Goal: Task Accomplishment & Management: Manage account settings

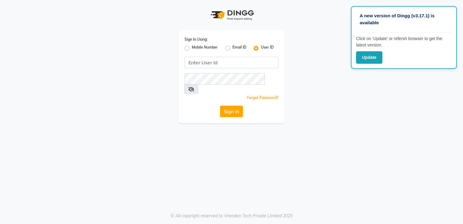
click at [201, 49] on label "Mobile Number" at bounding box center [205, 48] width 26 height 7
click at [196, 49] on input "Mobile Number" at bounding box center [194, 47] width 4 height 4
radio input "true"
radio input "false"
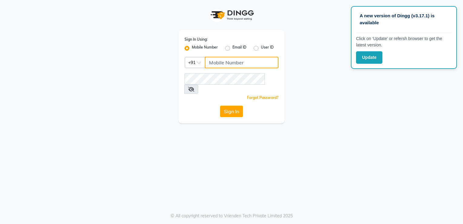
click at [231, 59] on input "Username" at bounding box center [242, 63] width 74 height 12
drag, startPoint x: 241, startPoint y: 65, endPoint x: 148, endPoint y: 66, distance: 92.8
click at [148, 66] on div "Sign In Using: Mobile Number Email ID User ID Country Code × [PHONE_NUMBER] Rem…" at bounding box center [232, 61] width 346 height 123
type input "9767993000"
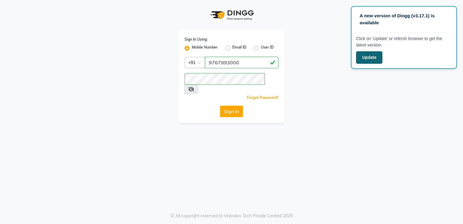
click at [361, 59] on button "Update" at bounding box center [369, 57] width 26 height 12
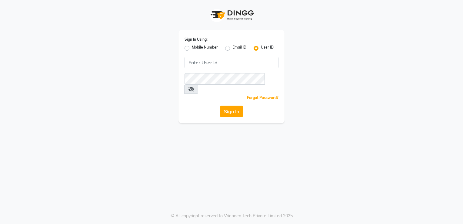
click at [197, 46] on label "Mobile Number" at bounding box center [205, 48] width 26 height 7
click at [196, 46] on input "Mobile Number" at bounding box center [194, 47] width 4 height 4
radio input "true"
radio input "false"
